Goal: Task Accomplishment & Management: Use online tool/utility

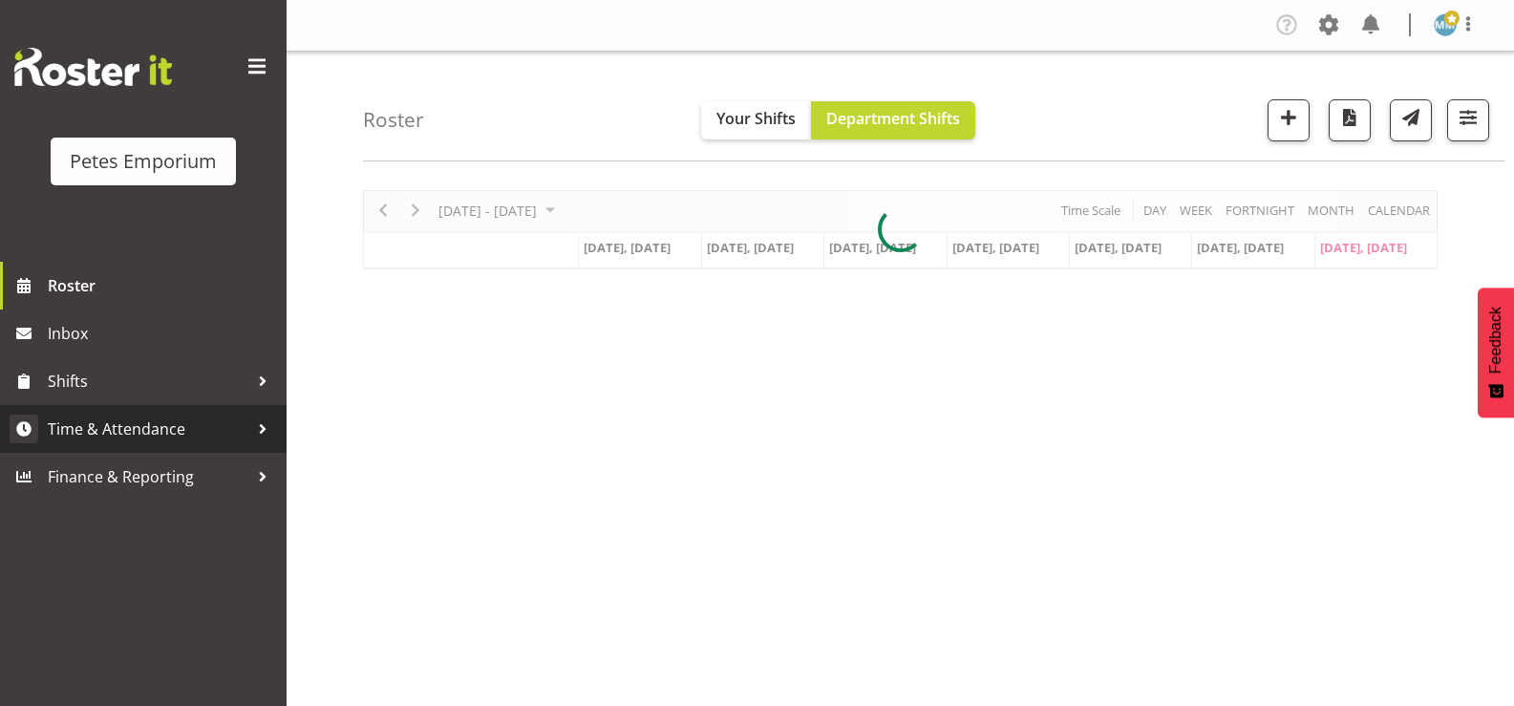
click at [173, 436] on span "Time & Attendance" at bounding box center [148, 429] width 201 height 29
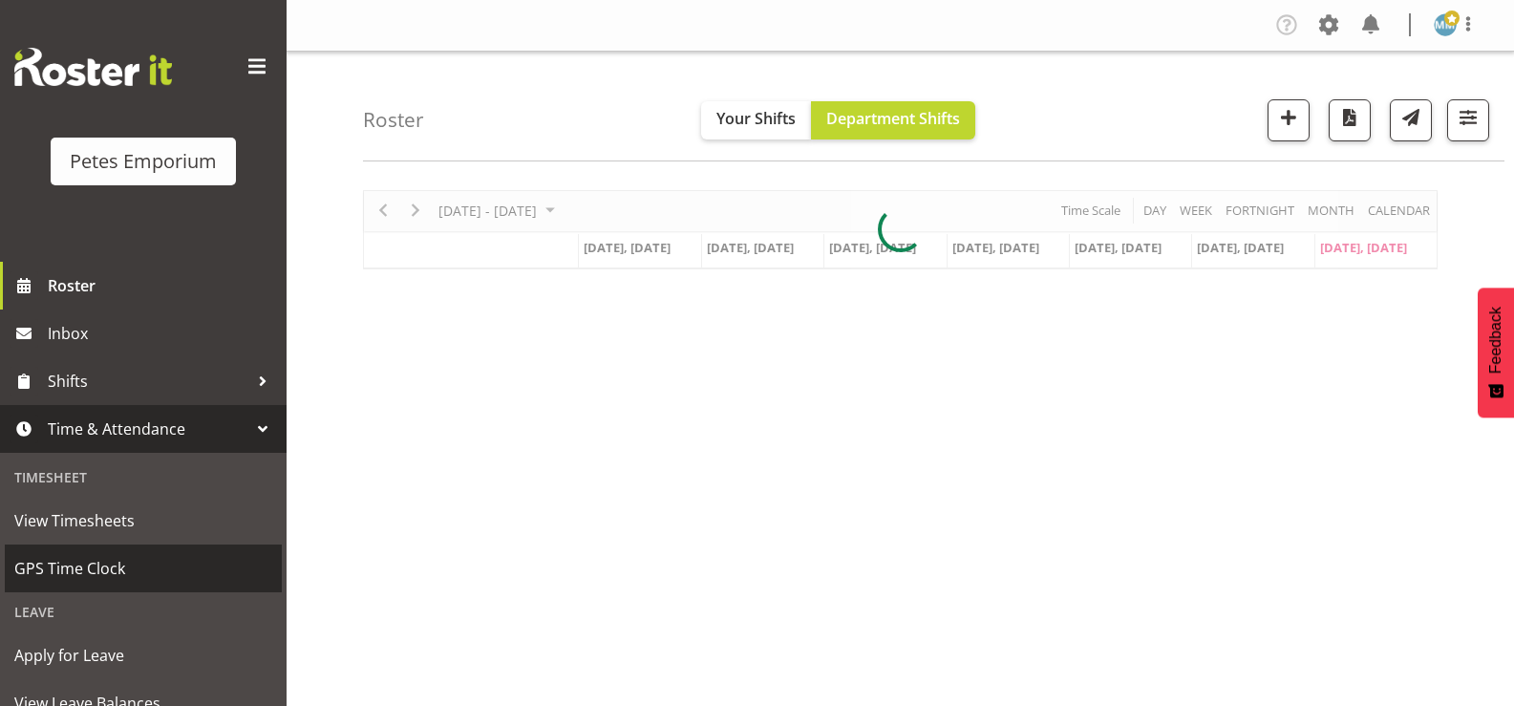
click at [125, 558] on span "GPS Time Clock" at bounding box center [143, 568] width 258 height 29
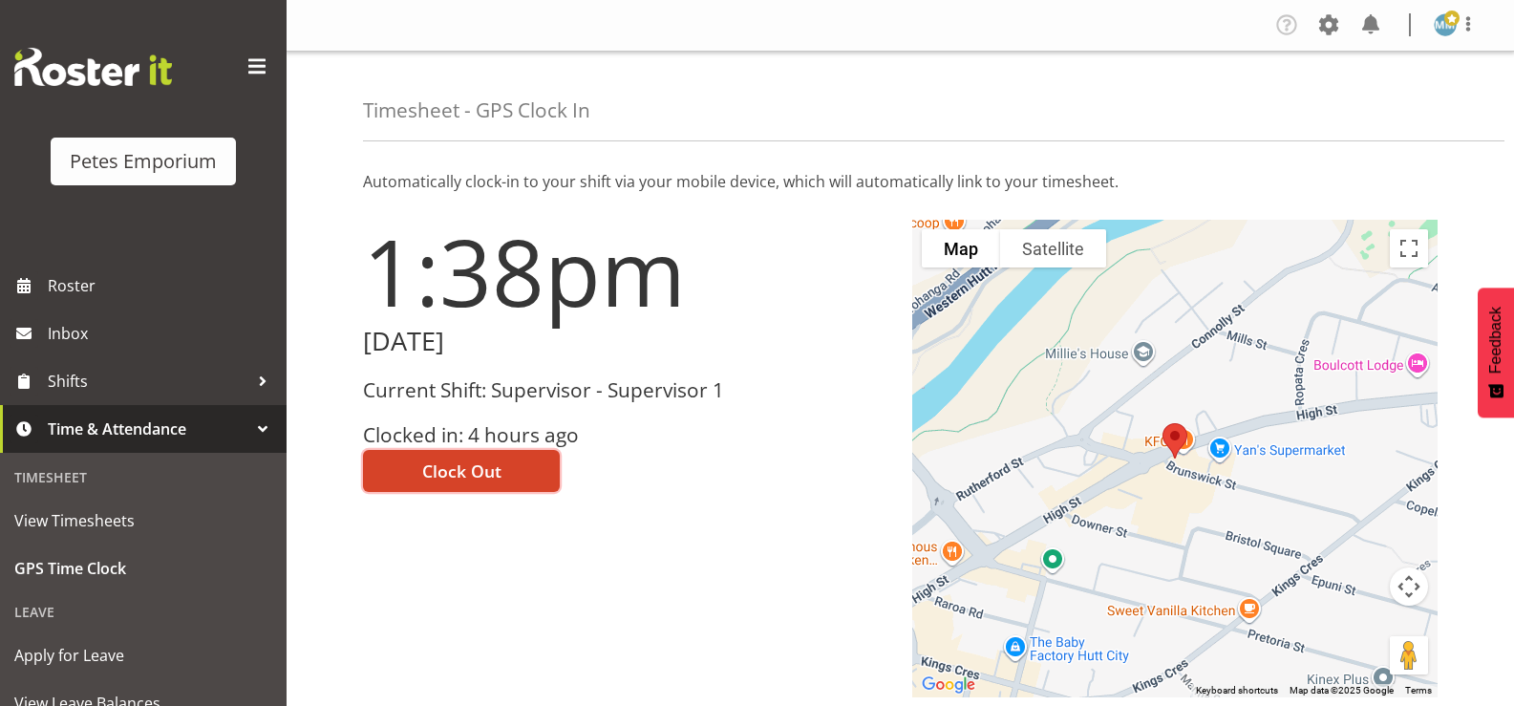
click at [461, 472] on span "Clock Out" at bounding box center [461, 470] width 79 height 25
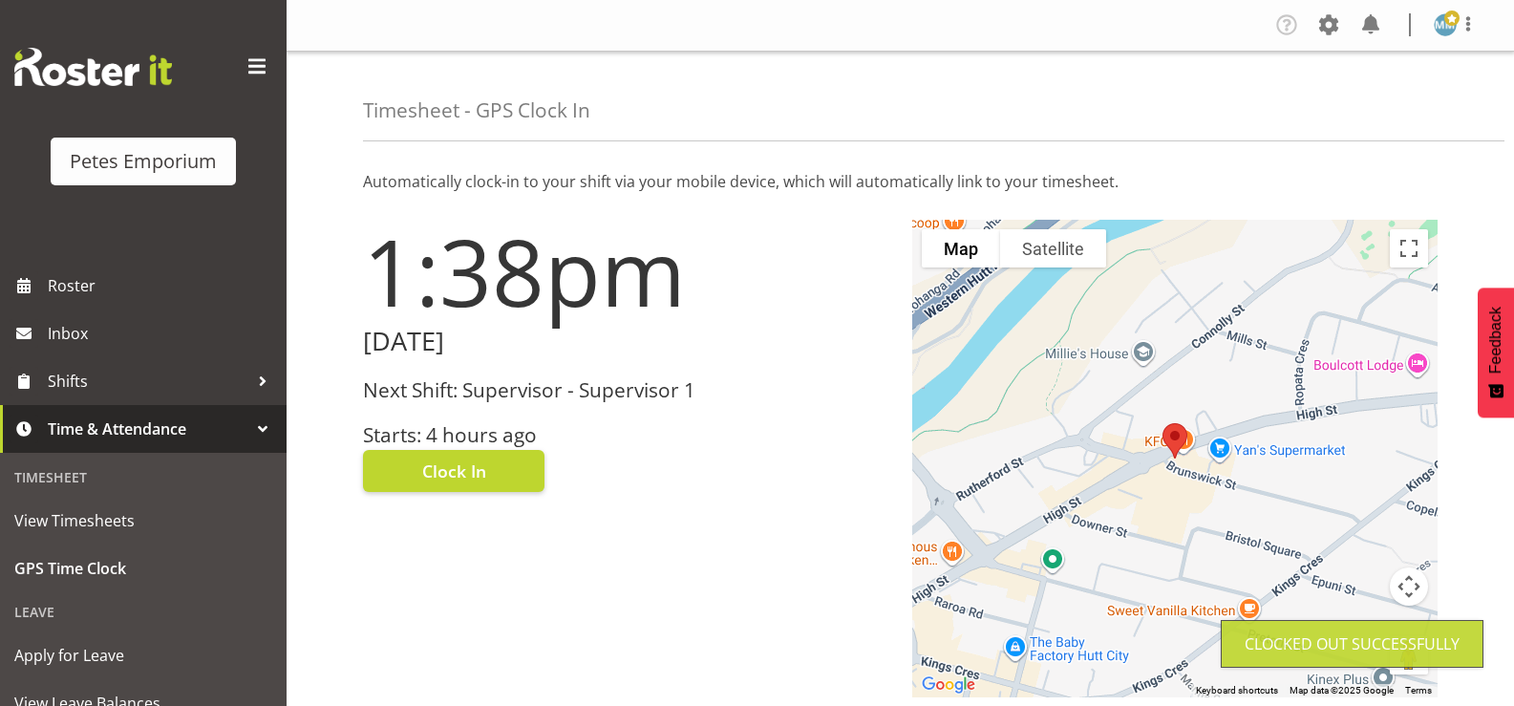
click at [1450, 27] on img at bounding box center [1445, 24] width 23 height 23
click at [1353, 108] on link "Log Out" at bounding box center [1387, 100] width 183 height 34
